Goal: Transaction & Acquisition: Purchase product/service

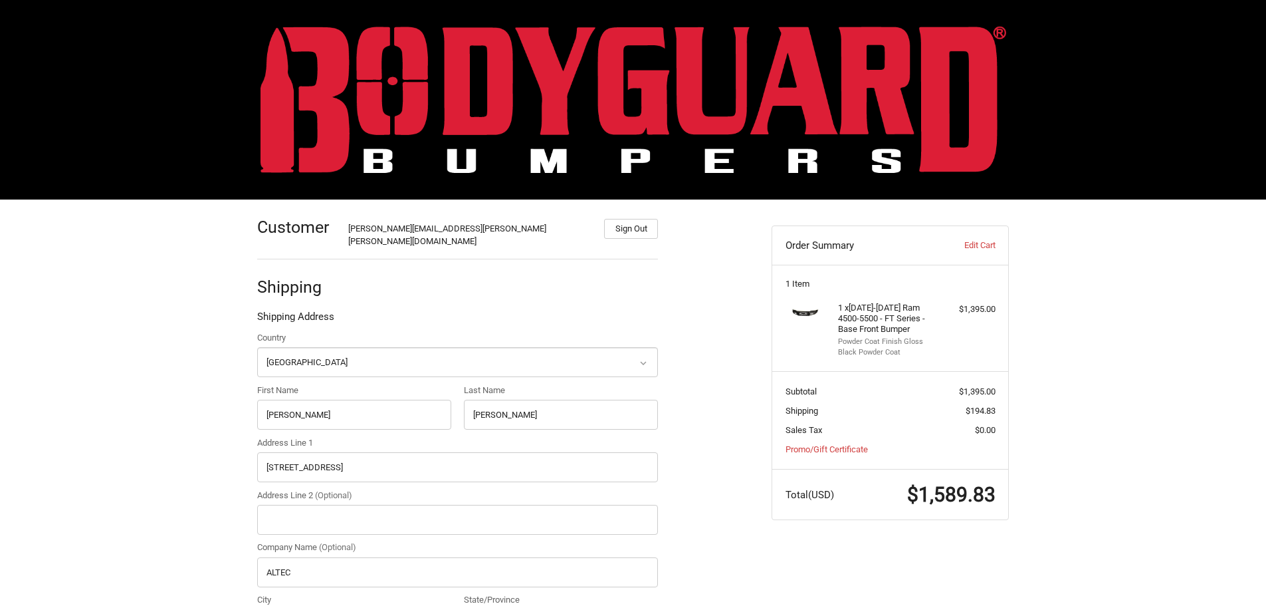
select select "US"
select select "NC"
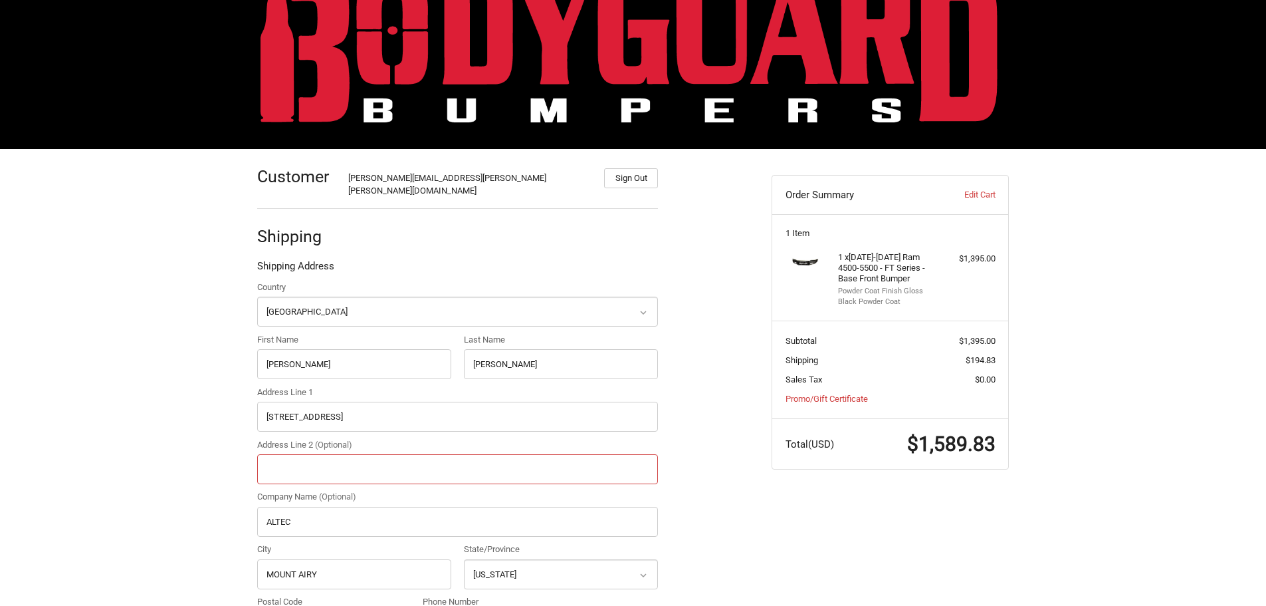
click at [320, 459] on input "Address Line 2 (Optional)" at bounding box center [457, 469] width 401 height 30
type input "PO# 2841267"
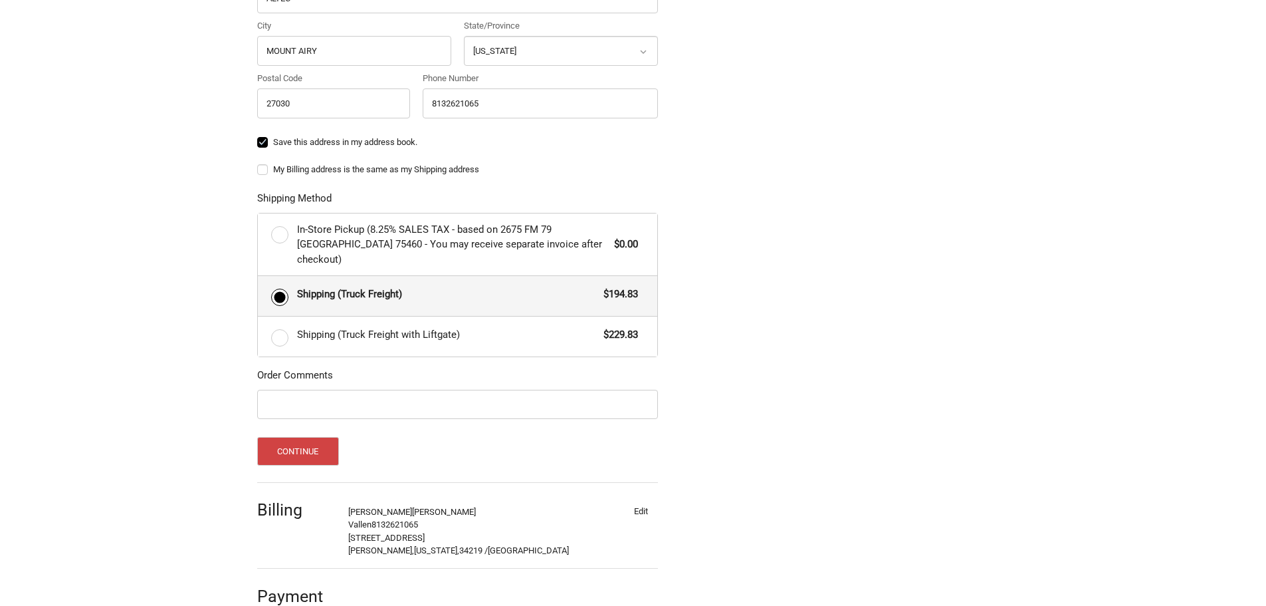
scroll to position [575, 0]
click at [312, 435] on button "Continue" at bounding box center [298, 449] width 82 height 29
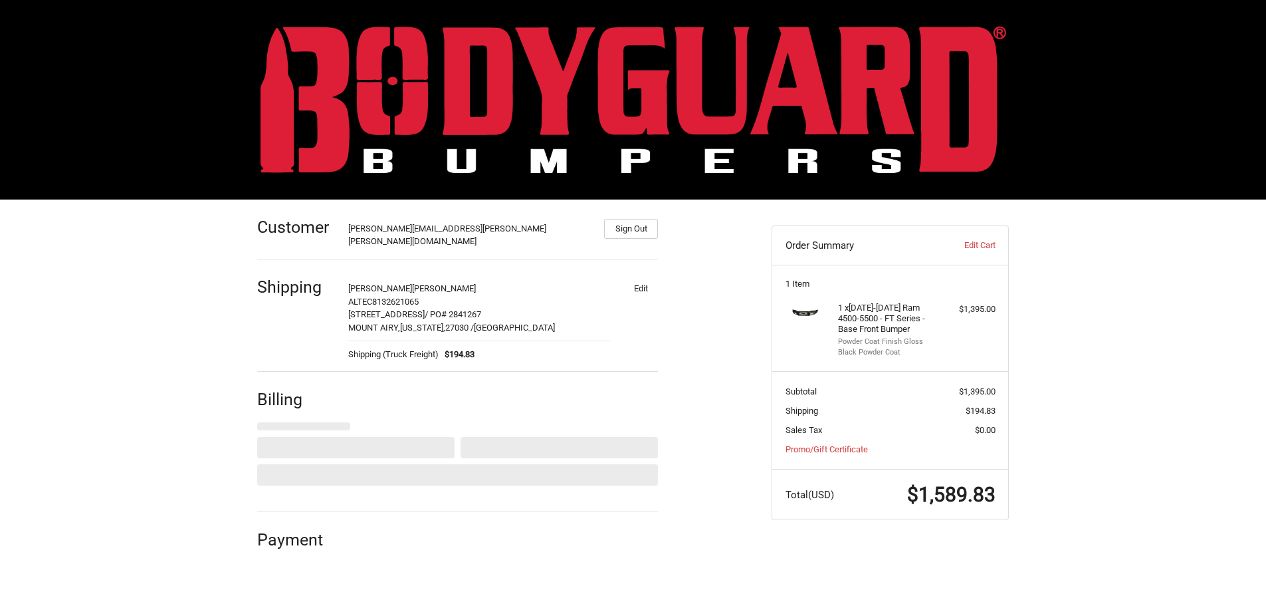
scroll to position [0, 0]
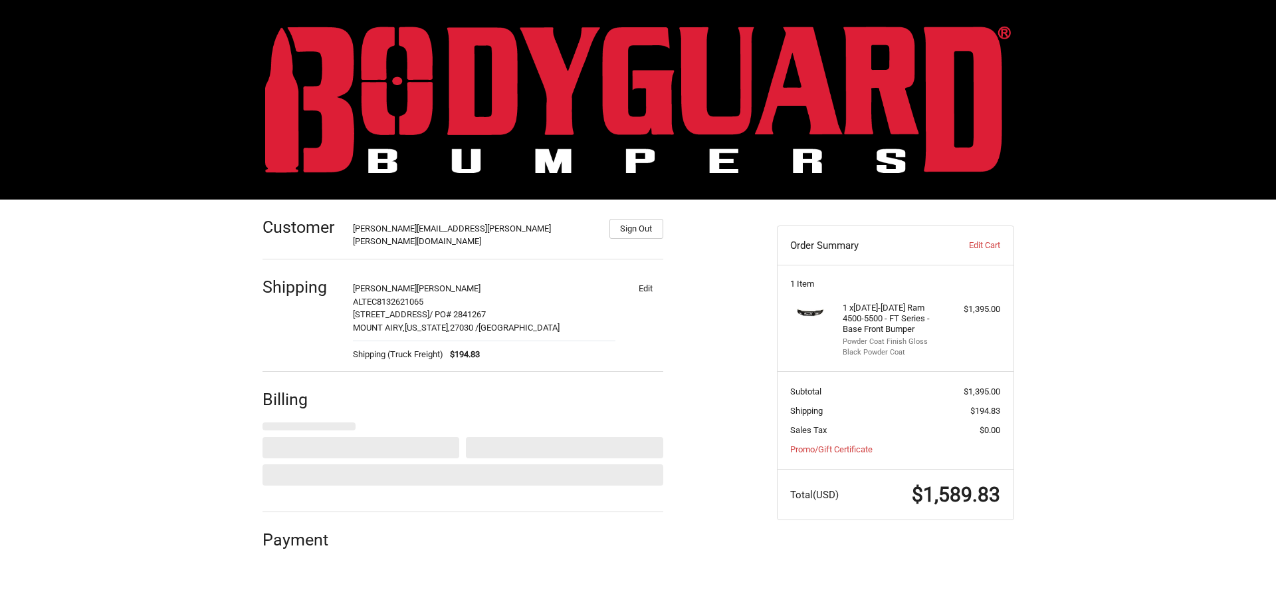
select select "US"
select select "FL"
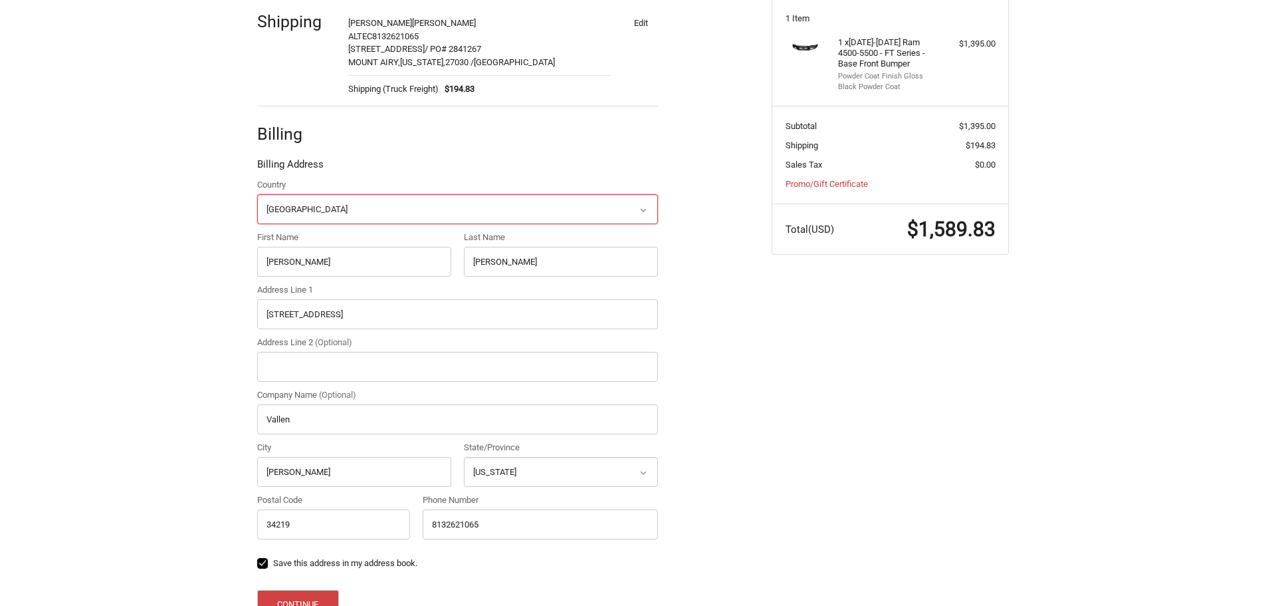
scroll to position [215, 0]
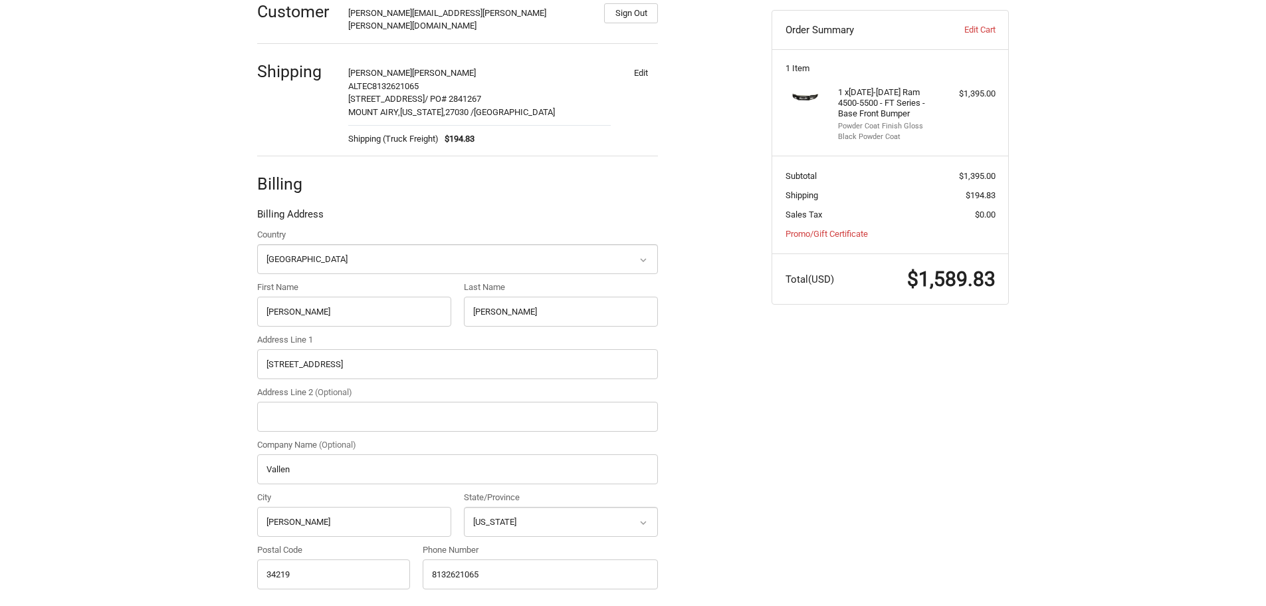
click at [1159, 360] on div "Customer [PERSON_NAME][EMAIL_ADDRESS][PERSON_NAME][PERSON_NAME][DOMAIN_NAME] Si…" at bounding box center [633, 366] width 1266 height 764
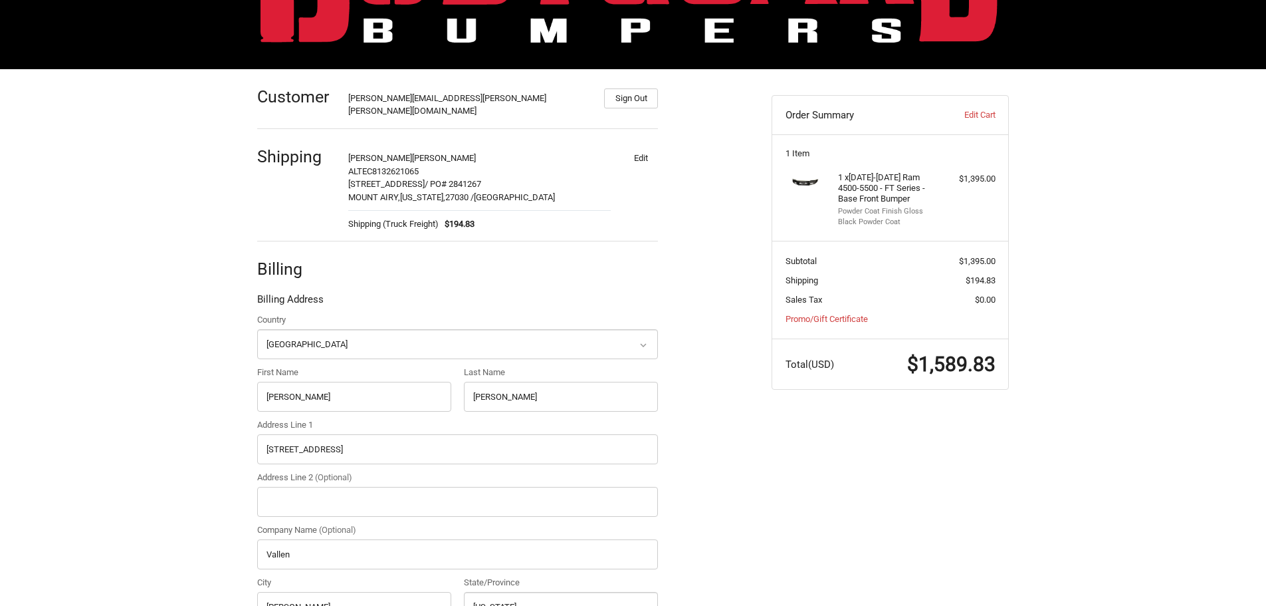
scroll to position [348, 0]
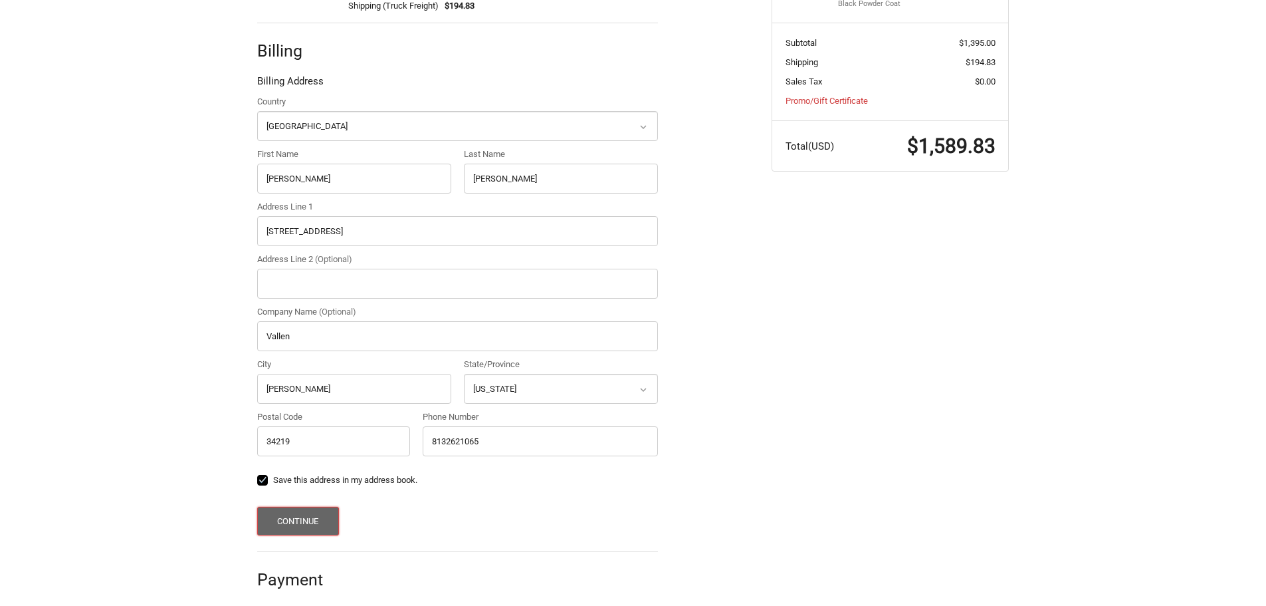
click at [308, 514] on button "Continue" at bounding box center [298, 521] width 82 height 29
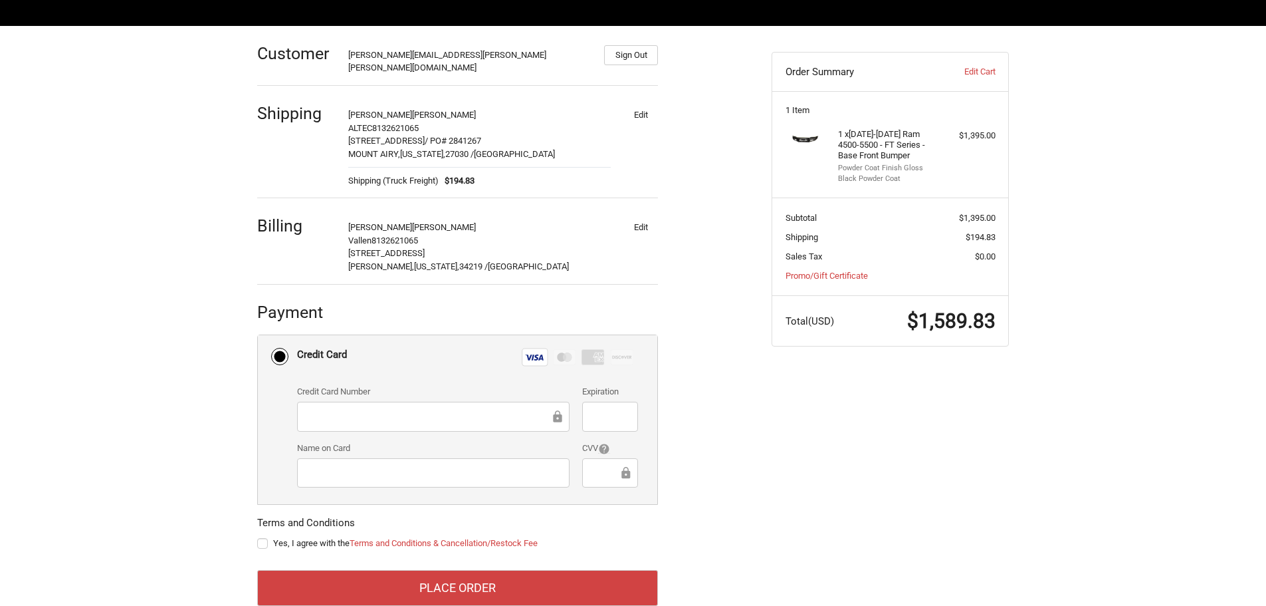
scroll to position [194, 0]
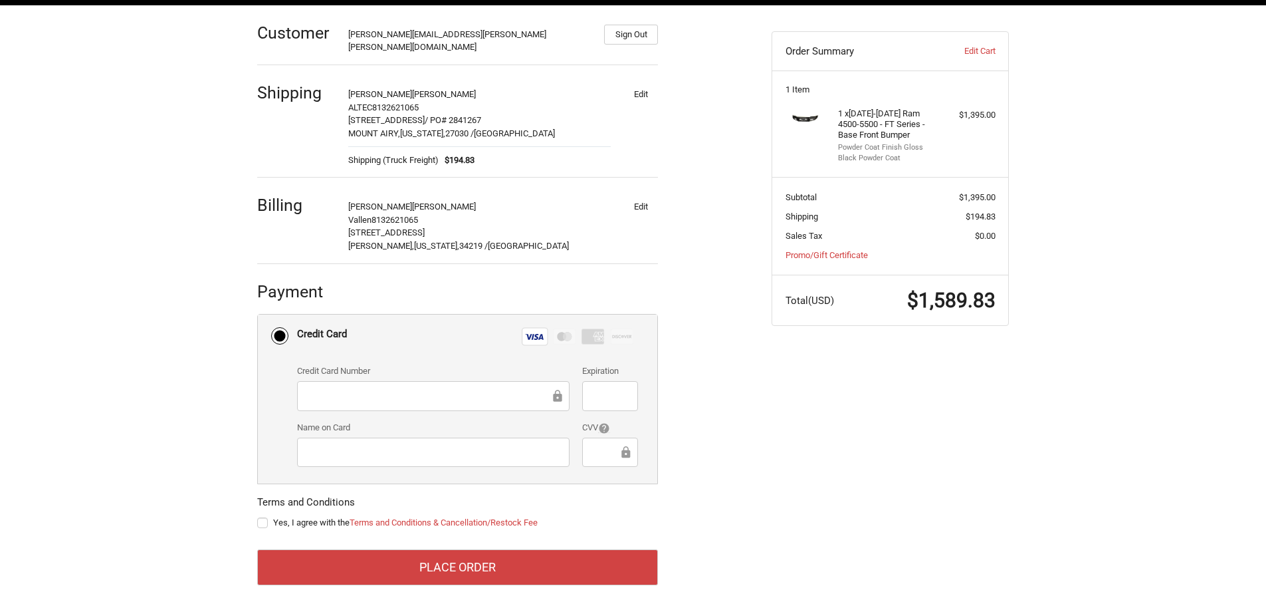
click at [260, 517] on label "Yes, I agree with the Terms and Conditions & Cancellation/Restock Fee" at bounding box center [457, 522] width 401 height 11
click at [258, 516] on input "Yes, I agree with the Terms and Conditions & Cancellation/Restock Fee" at bounding box center [257, 516] width 1 height 1
checkbox input "true"
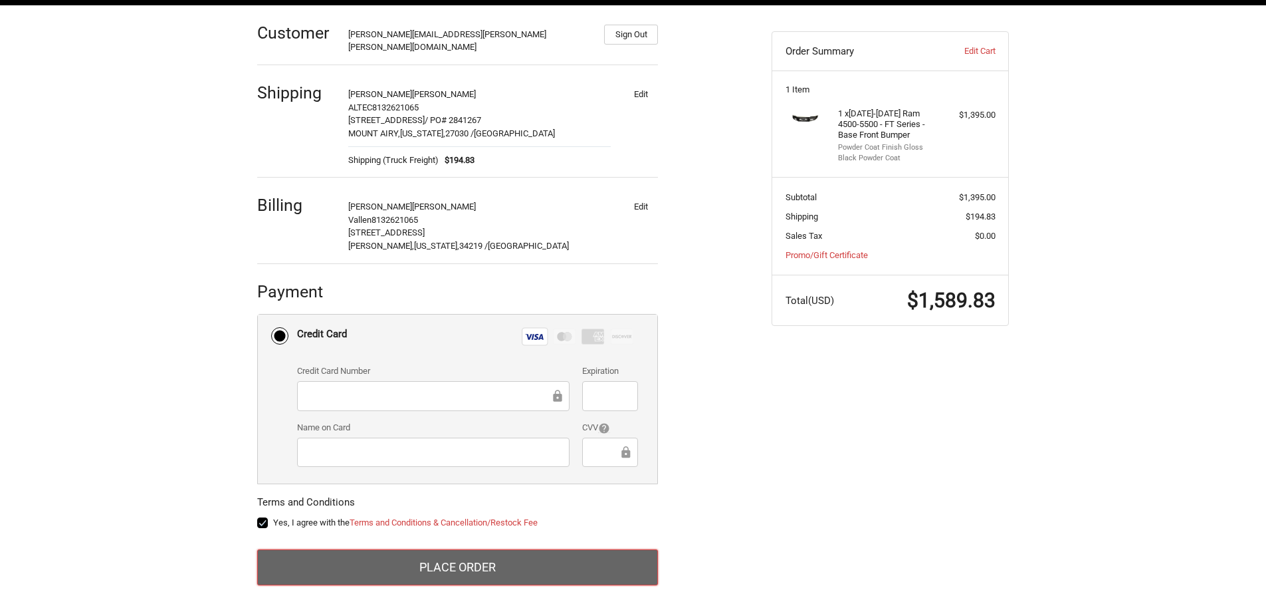
click at [483, 560] on button "Place Order" at bounding box center [457, 567] width 401 height 36
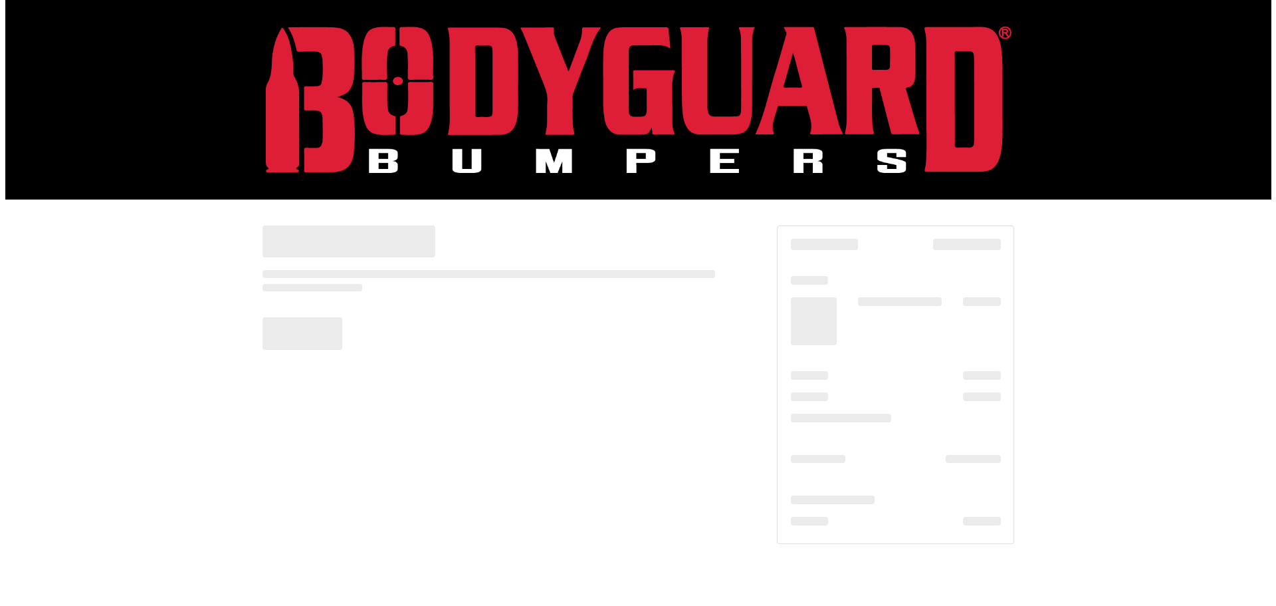
scroll to position [0, 0]
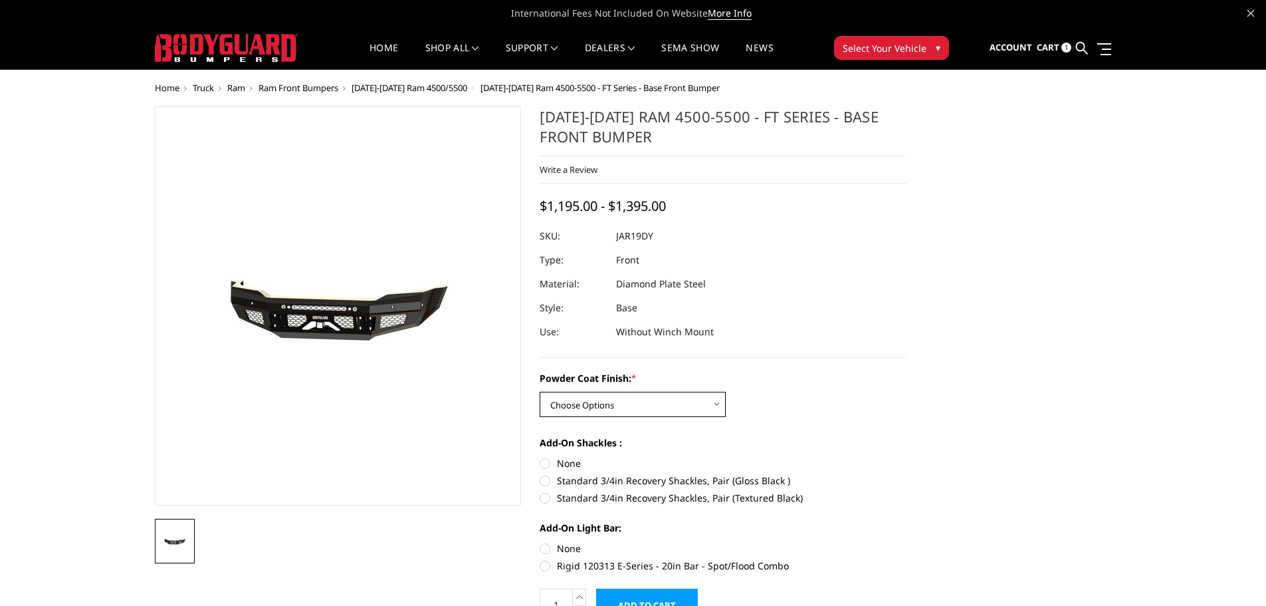
click at [719, 400] on select "Choose Options Bare Metal Gloss Black Powder Coat Textured Black Powder Coat" at bounding box center [633, 404] width 186 height 25
select select "3367"
click at [540, 392] on select "Choose Options Bare Metal Gloss Black Powder Coat Textured Black Powder Coat" at bounding box center [633, 404] width 186 height 25
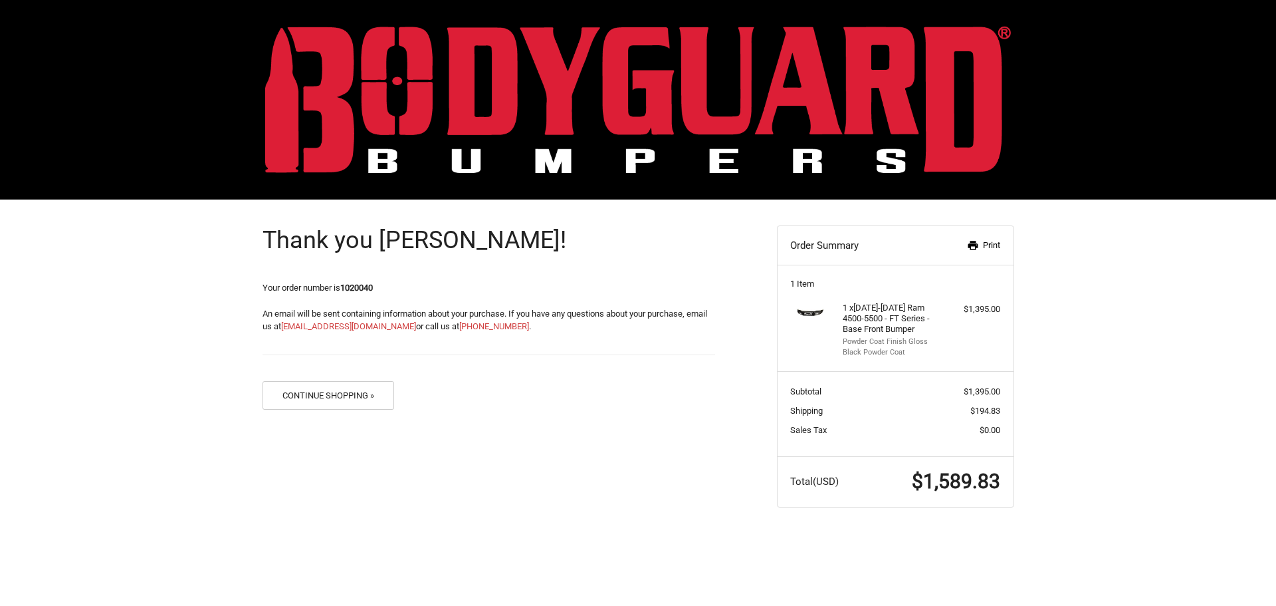
click at [987, 245] on link "Print" at bounding box center [966, 245] width 68 height 13
